Goal: Information Seeking & Learning: Learn about a topic

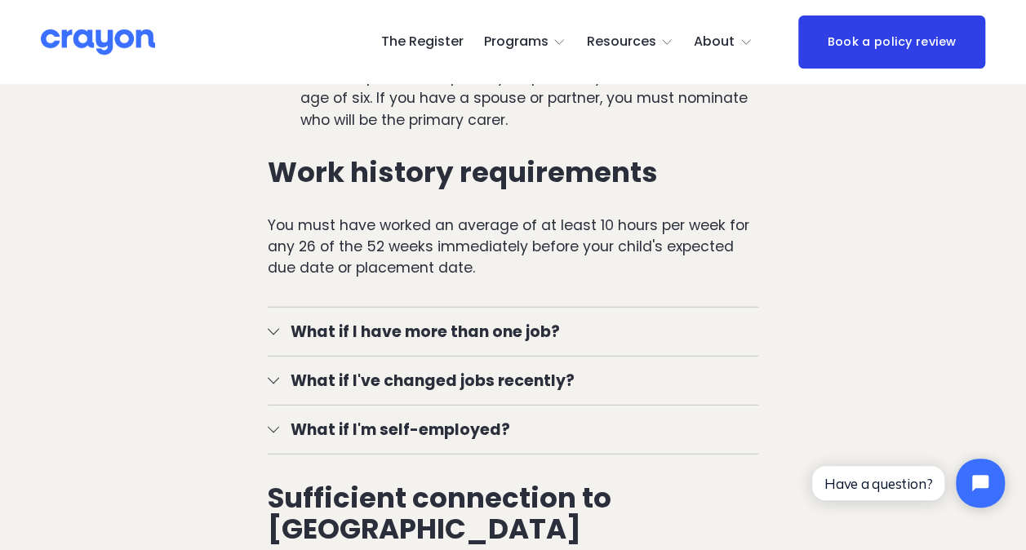
scroll to position [2016, 0]
click at [482, 381] on span "What if I've changed jobs recently?" at bounding box center [518, 380] width 479 height 24
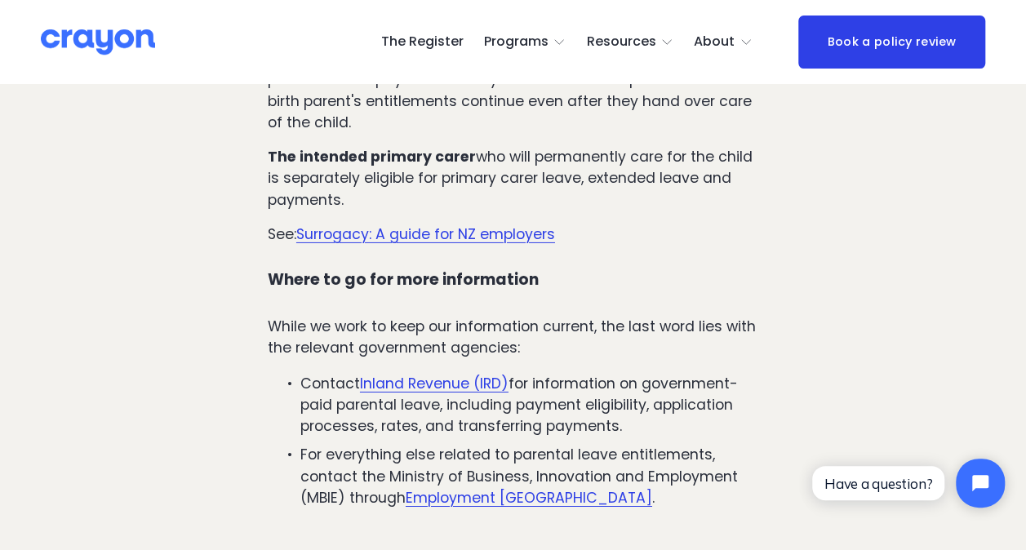
scroll to position [8720, 0]
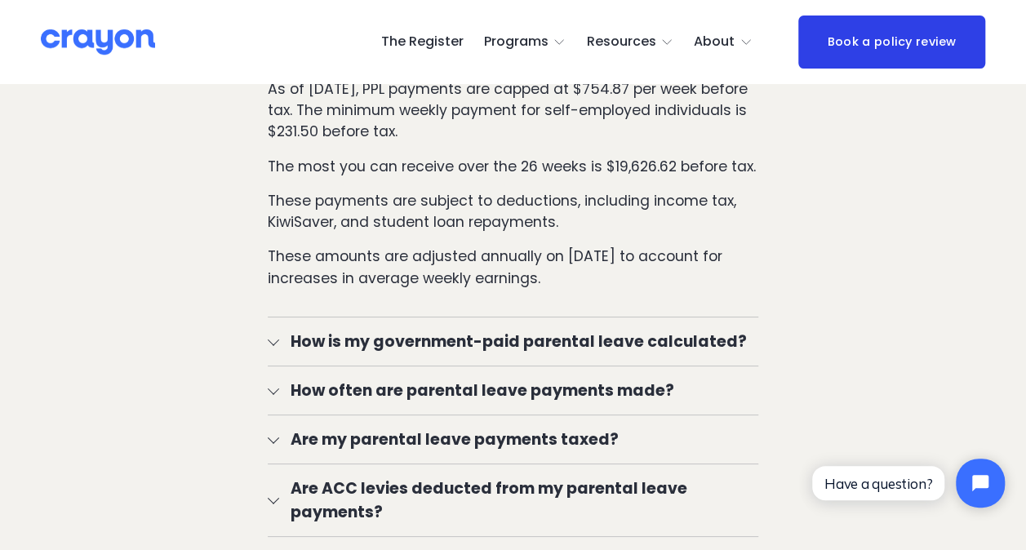
scroll to position [2890, 0]
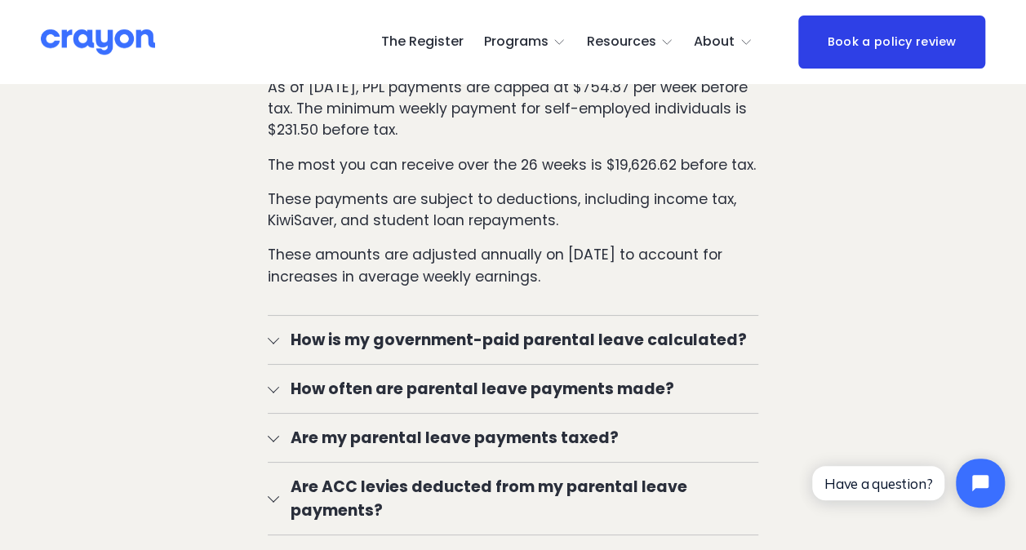
click at [506, 341] on span "How is my government-paid parental leave calculated?" at bounding box center [518, 340] width 479 height 24
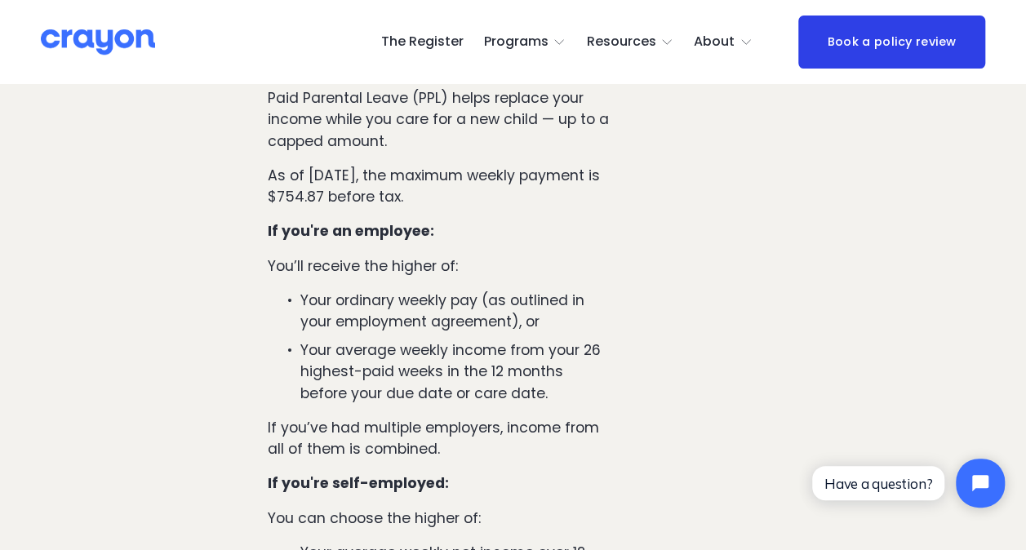
scroll to position [3165, 0]
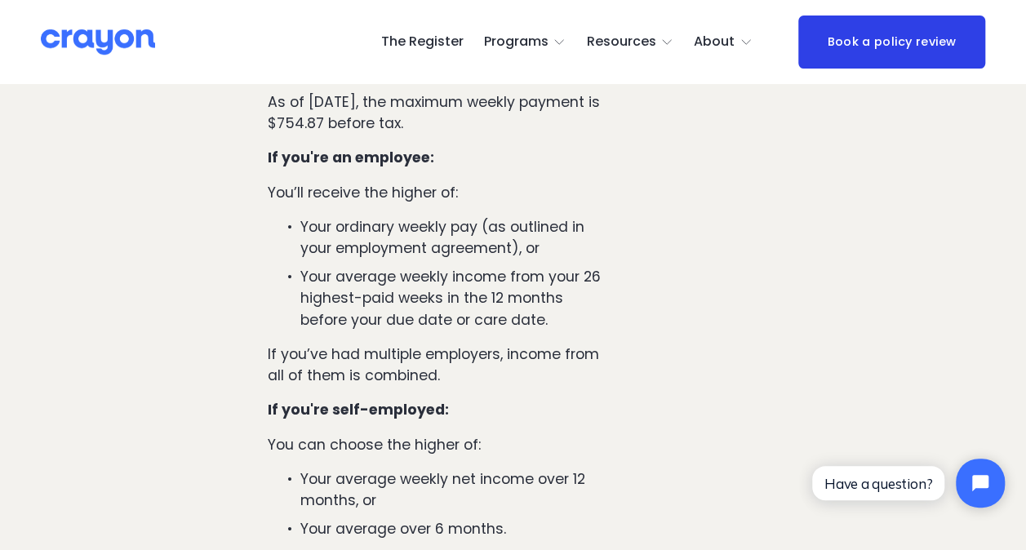
scroll to position [3239, 0]
